Goal: Task Accomplishment & Management: Manage account settings

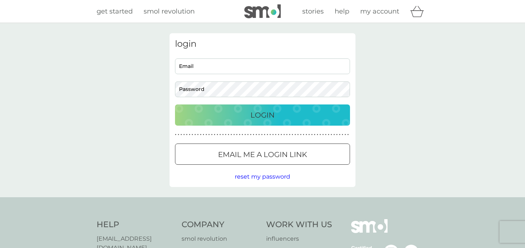
type input "[PERSON_NAME][EMAIL_ADDRESS][DOMAIN_NAME]"
click at [261, 69] on input "[PERSON_NAME][EMAIL_ADDRESS][DOMAIN_NAME]" at bounding box center [262, 66] width 175 height 16
click at [0, 0] on div "Cookie Consent Prompt" at bounding box center [0, 0] width 0 height 0
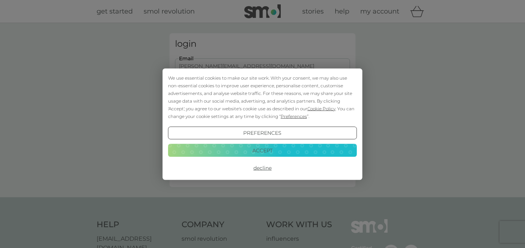
click at [267, 150] on button "Accept" at bounding box center [262, 150] width 189 height 13
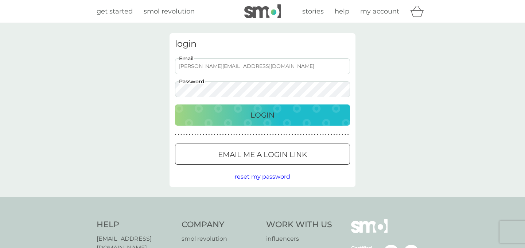
click at [263, 117] on p "Login" at bounding box center [263, 115] width 24 height 12
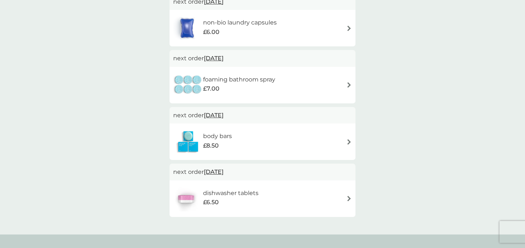
scroll to position [90, 0]
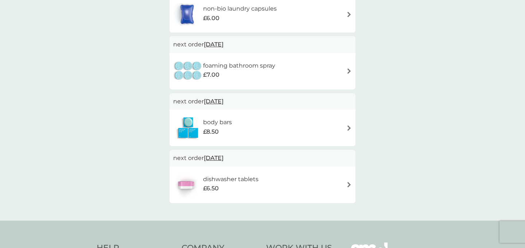
click at [348, 124] on div "body bars £8.50" at bounding box center [262, 128] width 179 height 26
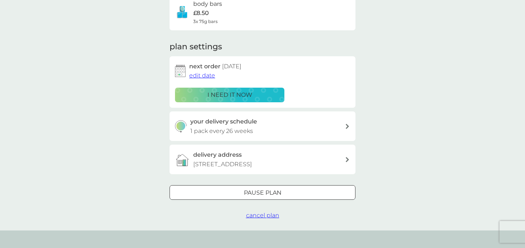
scroll to position [68, 0]
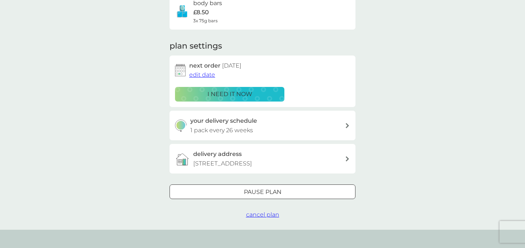
click at [269, 193] on div at bounding box center [263, 192] width 26 height 8
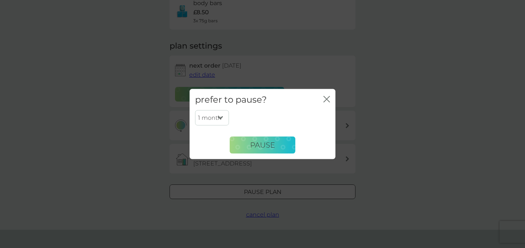
click at [329, 98] on icon "close" at bounding box center [327, 99] width 7 height 7
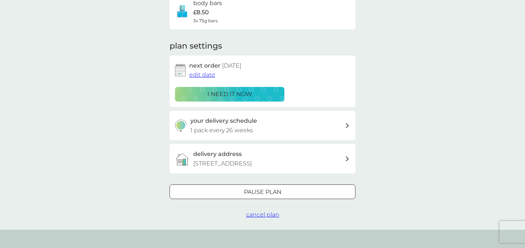
click at [264, 214] on span "cancel plan" at bounding box center [262, 214] width 33 height 7
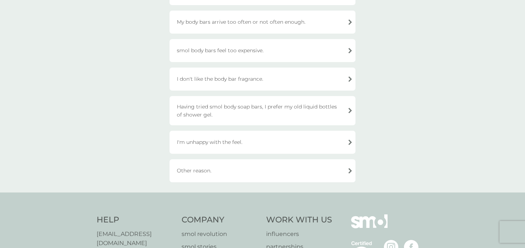
scroll to position [105, 0]
click at [348, 144] on div "I'm unhappy with the feel." at bounding box center [263, 141] width 186 height 23
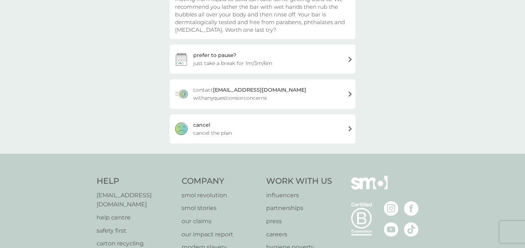
scroll to position [80, 0]
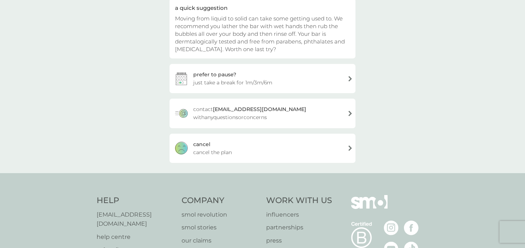
click at [298, 143] on div "cancel cancel the plan" at bounding box center [263, 148] width 186 height 29
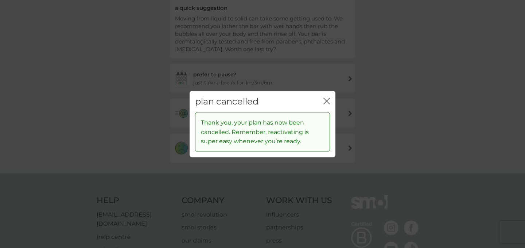
click at [326, 97] on icon "close" at bounding box center [327, 100] width 7 height 7
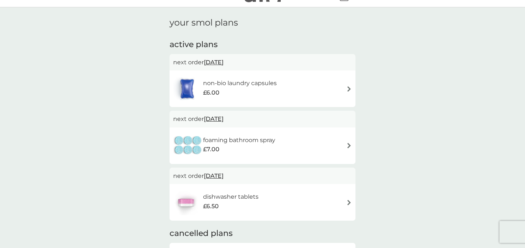
scroll to position [41, 0]
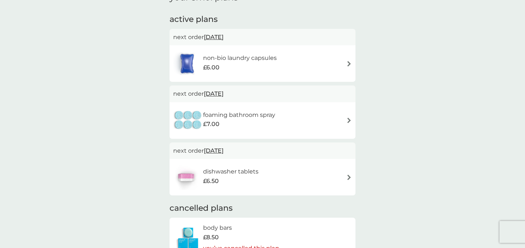
click at [349, 117] on img at bounding box center [349, 119] width 5 height 5
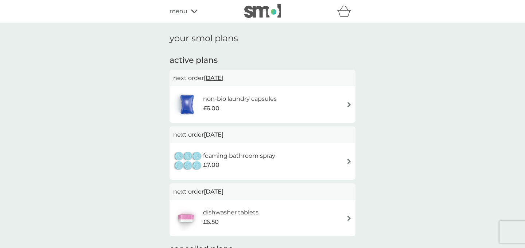
scroll to position [41, 0]
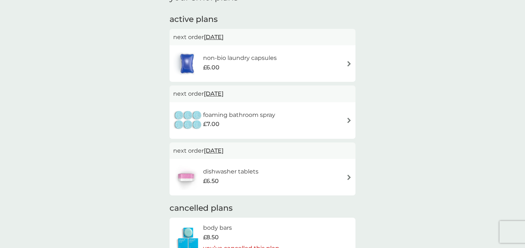
click at [348, 61] on img at bounding box center [349, 63] width 5 height 5
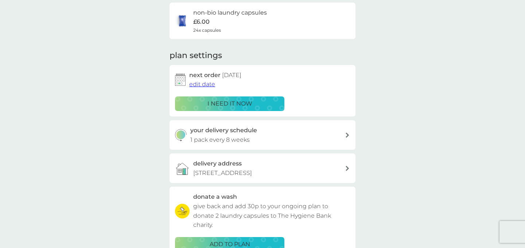
scroll to position [46, 0]
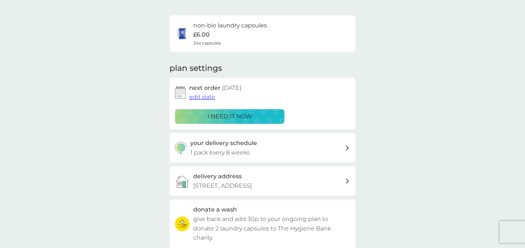
click at [141, 115] on div "your smol plans non-bio laundry capsules £6.00 24x capsules plan settings next …" at bounding box center [262, 151] width 525 height 348
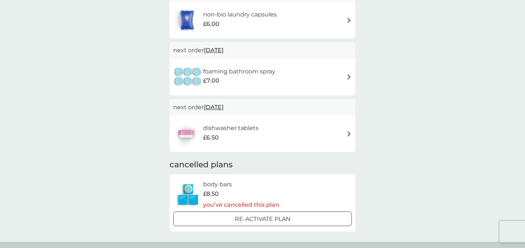
scroll to position [128, 0]
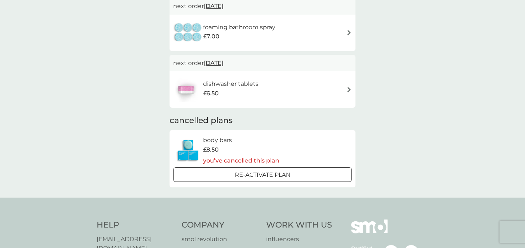
click at [343, 89] on div "dishwasher tablets £6.50" at bounding box center [262, 90] width 179 height 26
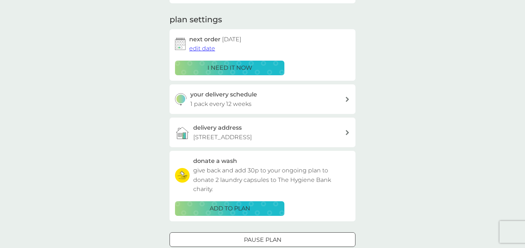
scroll to position [107, 0]
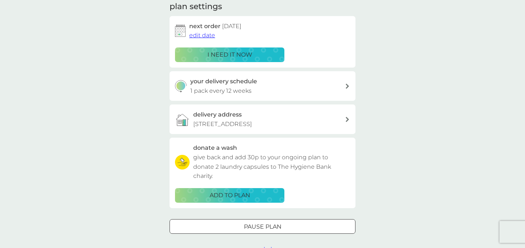
click at [282, 88] on div "your delivery schedule 1 pack every 12 weeks" at bounding box center [267, 86] width 155 height 19
select select "84"
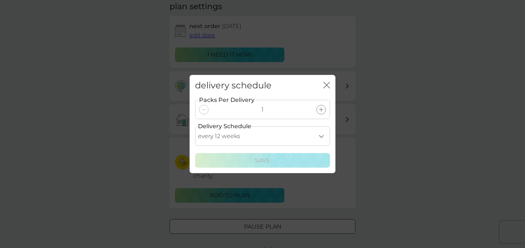
click at [380, 120] on div "delivery schedule close Packs Per Delivery 1 Delivery Schedule every 1 week eve…" at bounding box center [262, 124] width 525 height 248
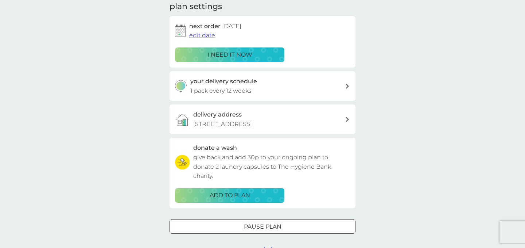
click at [203, 34] on span "edit date" at bounding box center [202, 35] width 26 height 7
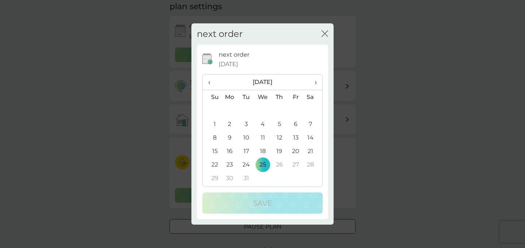
click at [209, 82] on span "‹" at bounding box center [212, 81] width 8 height 15
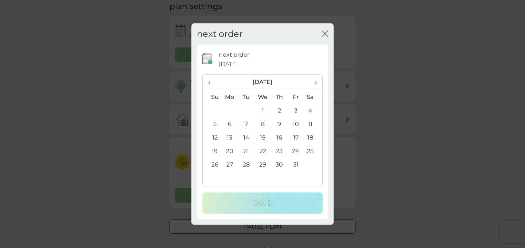
click at [210, 82] on span "‹" at bounding box center [212, 81] width 8 height 15
click at [246, 163] on td "30" at bounding box center [246, 165] width 16 height 14
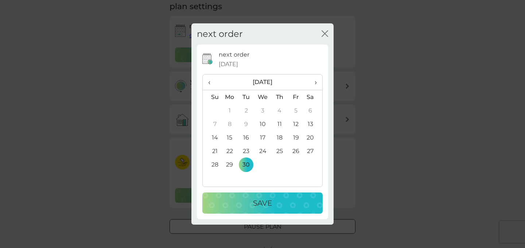
click at [260, 199] on p "Save" at bounding box center [262, 203] width 19 height 12
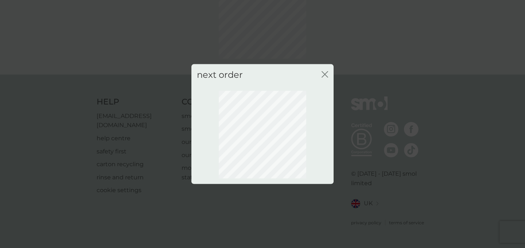
scroll to position [58, 0]
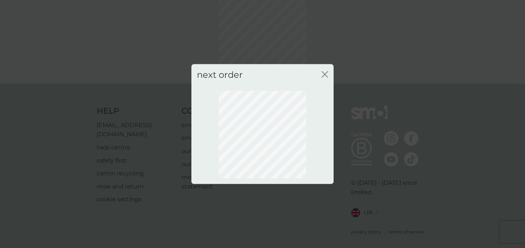
click at [343, 30] on div "next order close" at bounding box center [262, 124] width 525 height 248
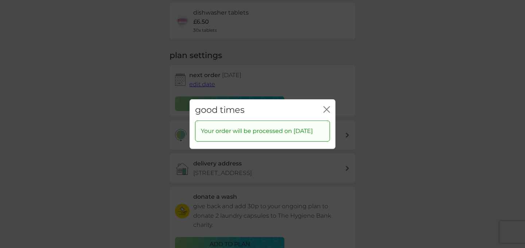
click at [327, 104] on div "close" at bounding box center [327, 109] width 7 height 11
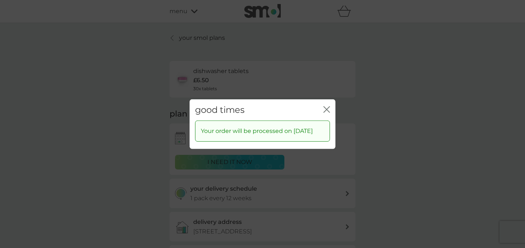
click at [328, 106] on icon "close" at bounding box center [327, 109] width 7 height 7
